Goal: Task Accomplishment & Management: Manage account settings

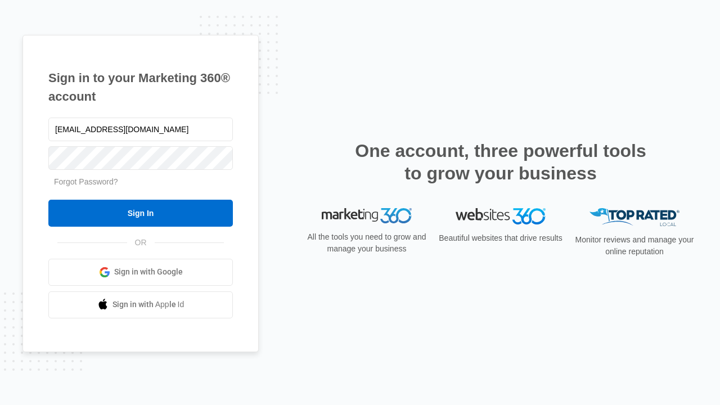
type input "dankie614@gmail.com"
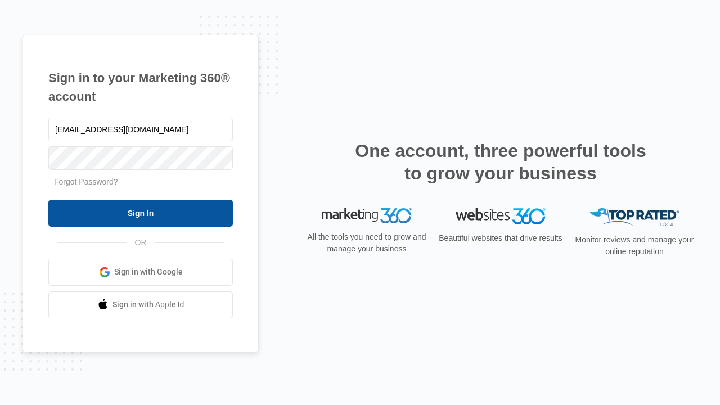
click at [141, 213] on input "Sign In" at bounding box center [140, 213] width 184 height 27
